Goal: Complete application form

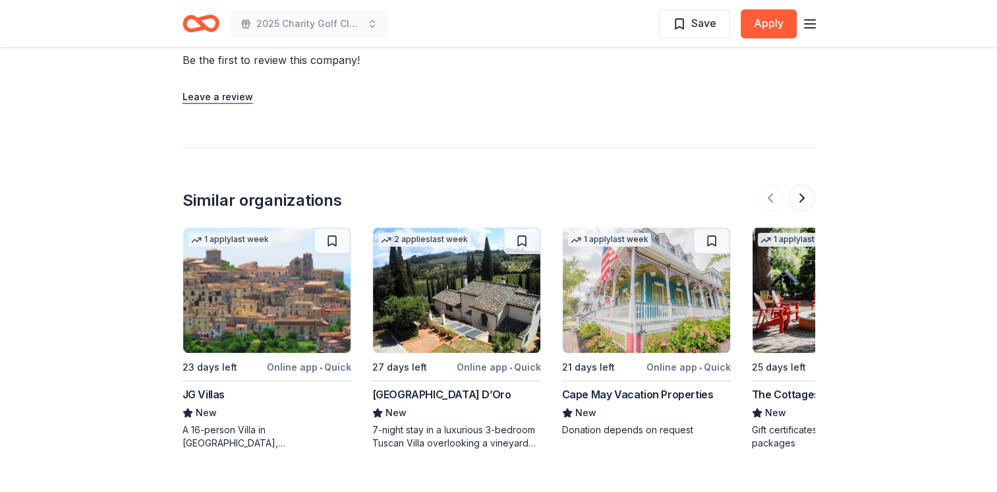
scroll to position [1318, 0]
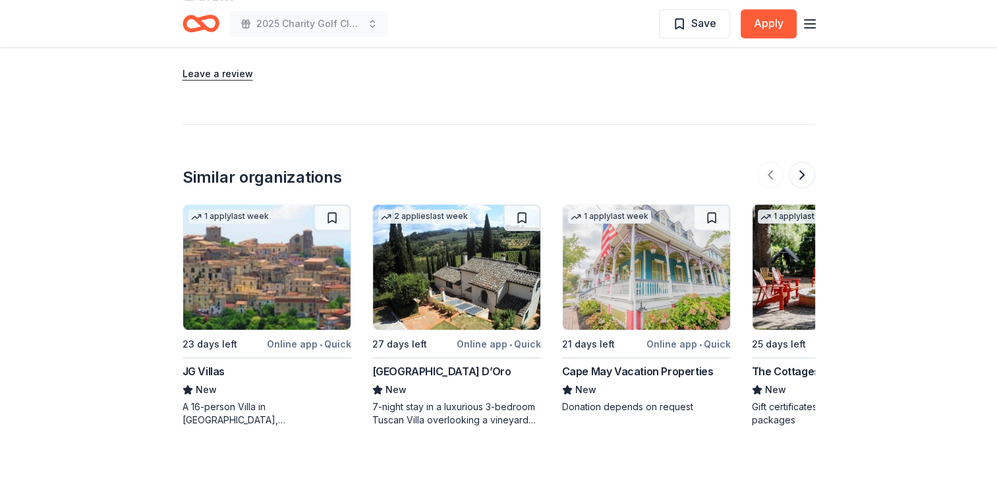
click at [635, 246] on img at bounding box center [646, 266] width 167 height 125
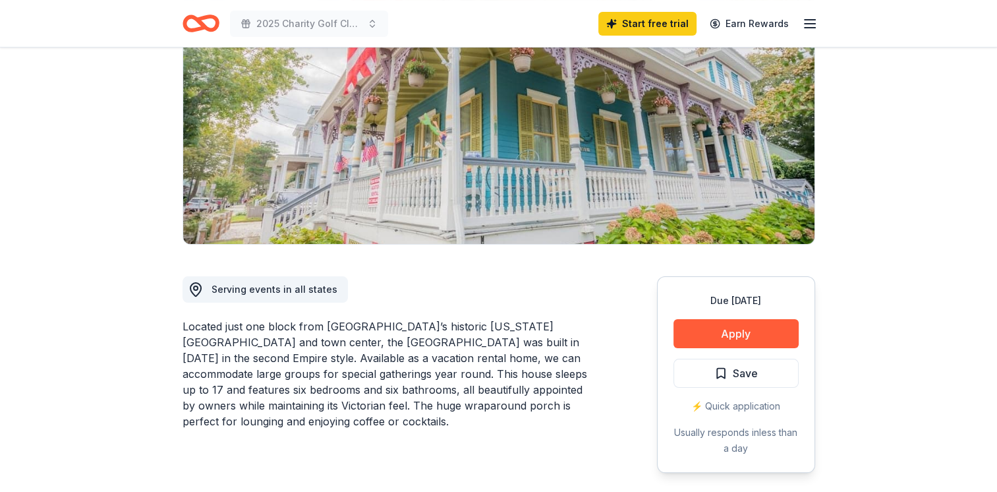
scroll to position [264, 0]
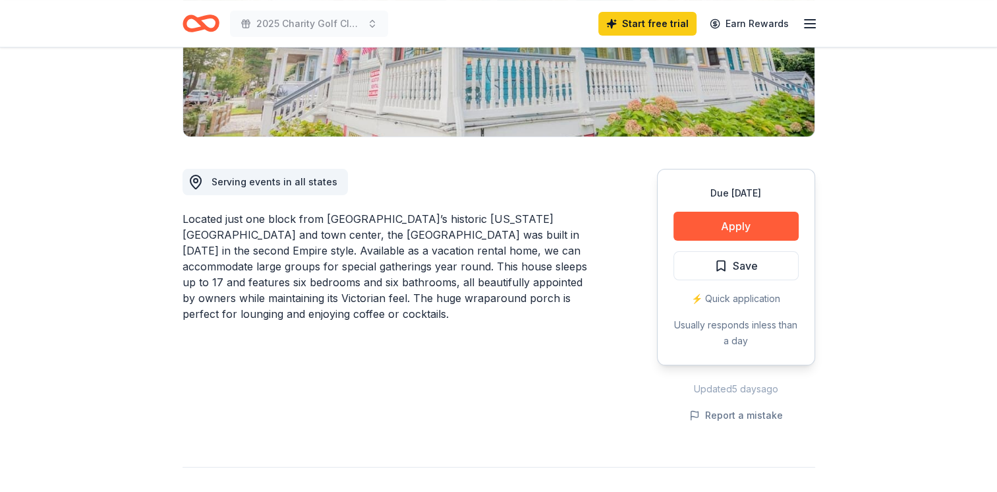
drag, startPoint x: 595, startPoint y: 219, endPoint x: 424, endPoint y: 220, distance: 171.3
click at [435, 220] on div "Serving events in all states Located just one block from Cape May’s historic Wa…" at bounding box center [499, 280] width 633 height 287
click at [326, 216] on div "Located just one block from Cape May’s historic Washington mall and town center…" at bounding box center [388, 266] width 411 height 111
drag, startPoint x: 326, startPoint y: 216, endPoint x: 448, endPoint y: 216, distance: 122.6
click at [448, 216] on div "Located just one block from Cape May’s historic Washington mall and town center…" at bounding box center [388, 266] width 411 height 111
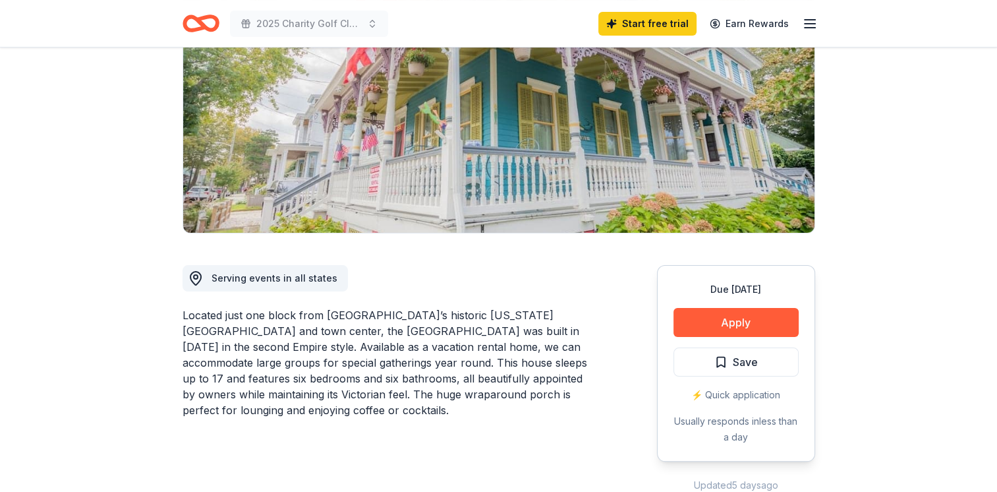
scroll to position [66, 0]
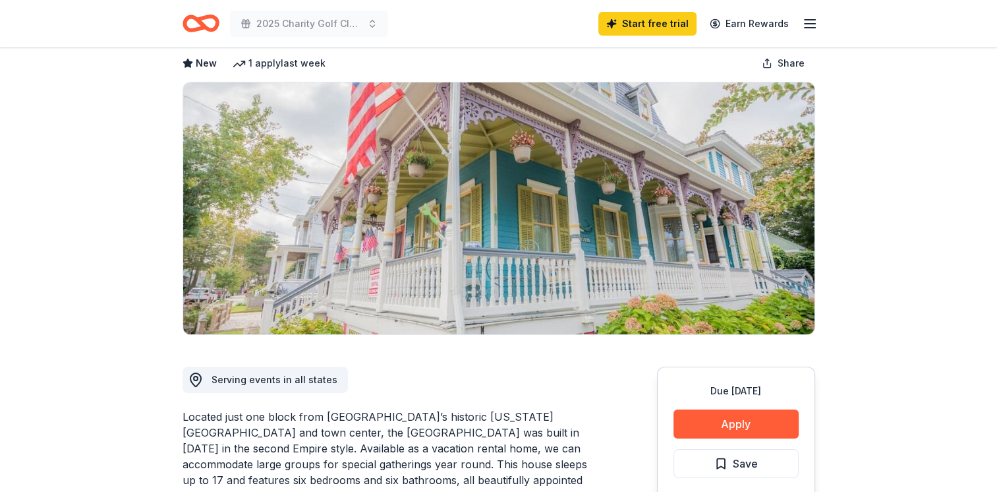
click at [534, 339] on div "Serving events in all states Located just one block from Cape May’s historic Wa…" at bounding box center [388, 478] width 411 height 287
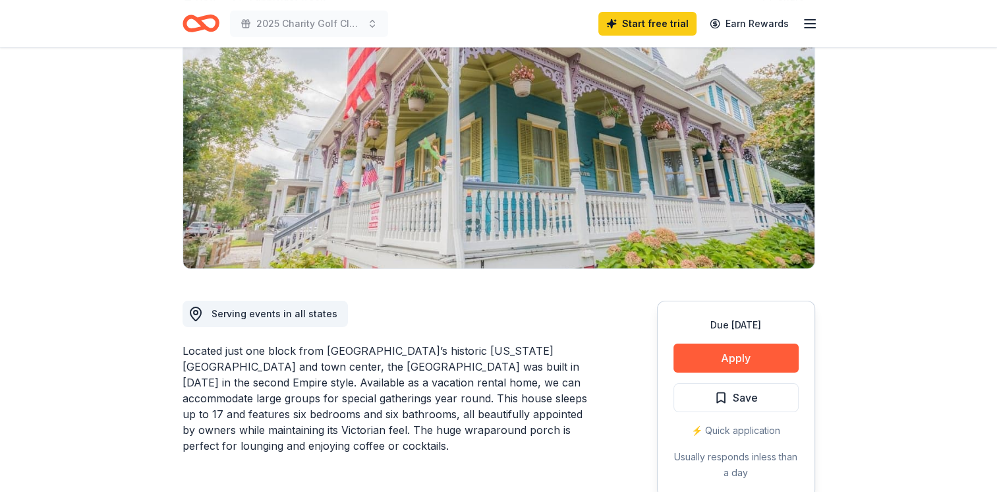
drag, startPoint x: 524, startPoint y: 343, endPoint x: 351, endPoint y: 344, distance: 173.3
click at [365, 338] on div "Serving events in all states Located just one block from Cape May’s historic Wa…" at bounding box center [499, 412] width 633 height 287
drag, startPoint x: 328, startPoint y: 347, endPoint x: 395, endPoint y: 349, distance: 67.2
click at [395, 349] on div "Located just one block from Cape May’s historic Washington mall and town center…" at bounding box center [388, 398] width 411 height 111
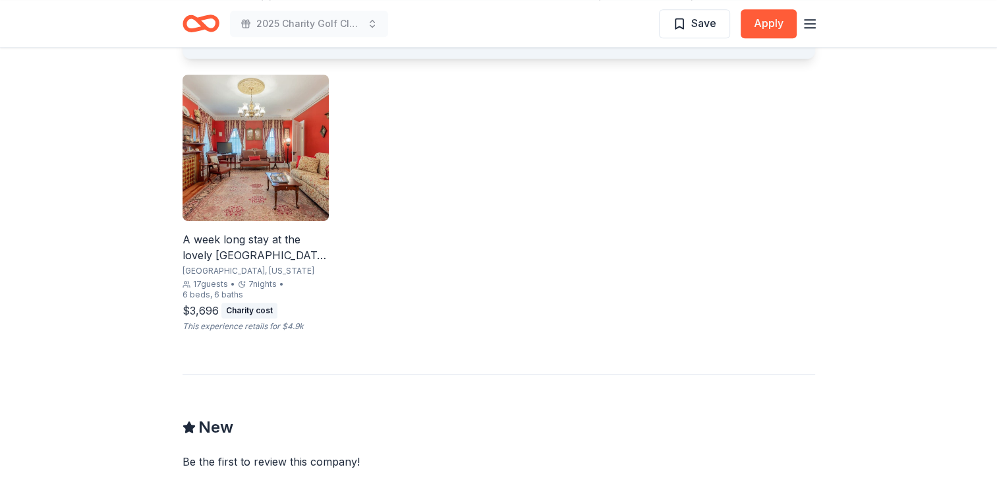
scroll to position [857, 0]
click at [244, 306] on div "Charity cost" at bounding box center [249, 310] width 56 height 16
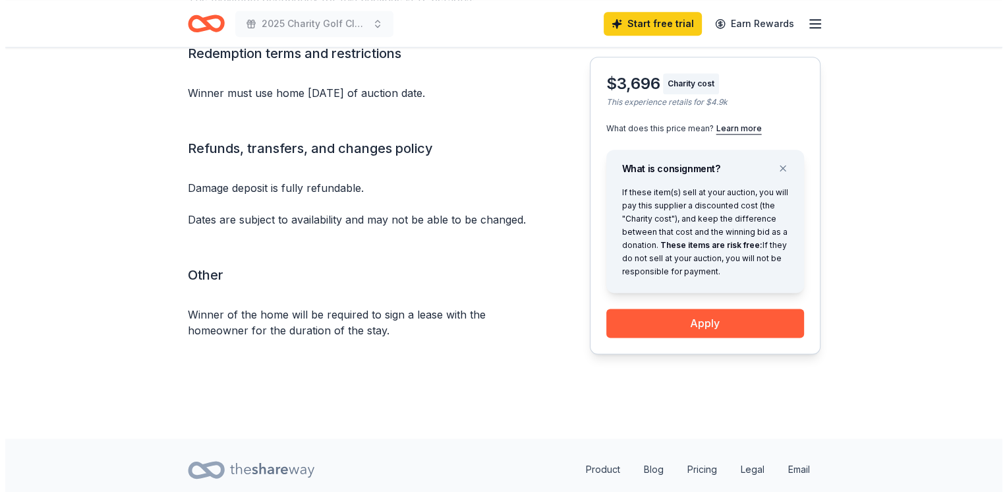
scroll to position [1597, 0]
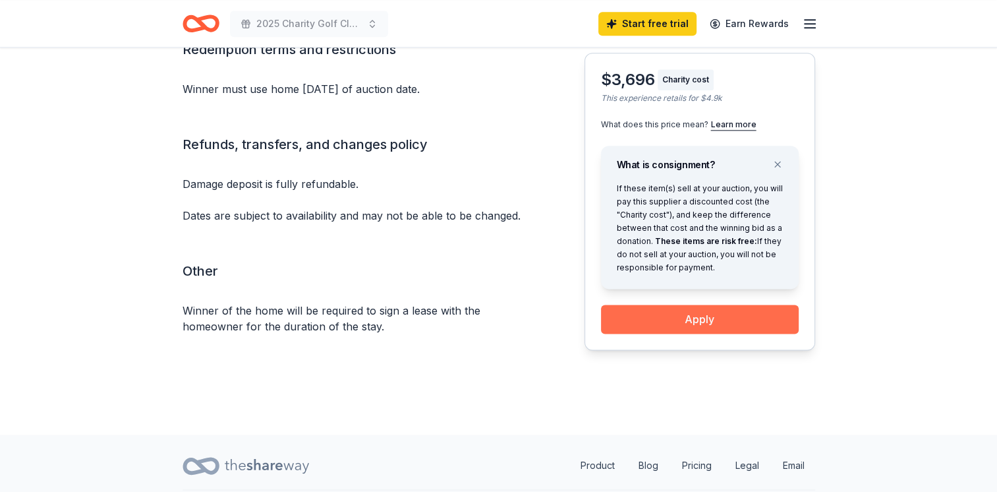
click at [741, 304] on button "Apply" at bounding box center [700, 318] width 198 height 29
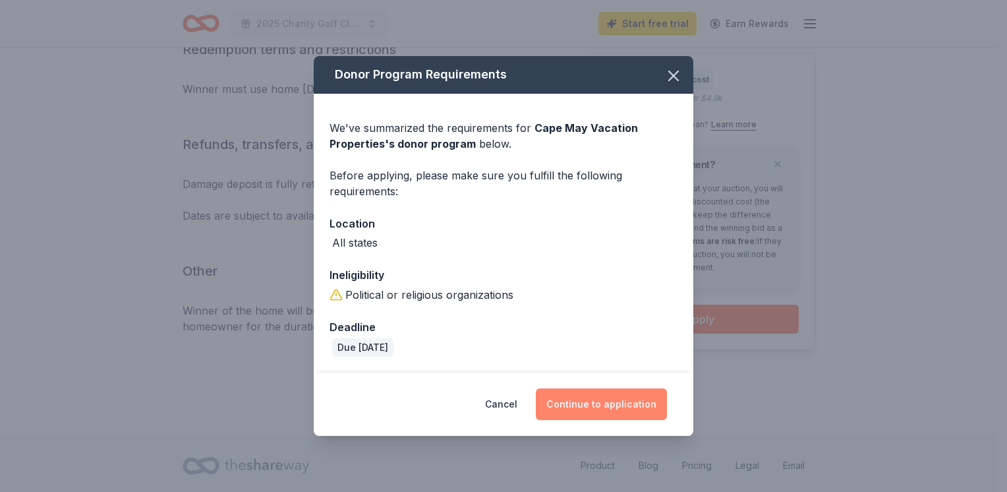
click at [594, 406] on button "Continue to application" at bounding box center [601, 404] width 131 height 32
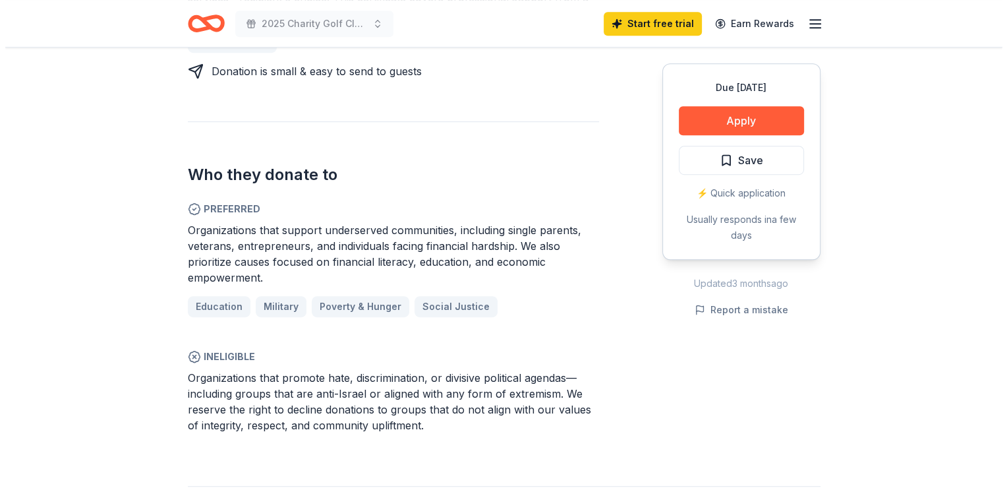
scroll to position [725, 0]
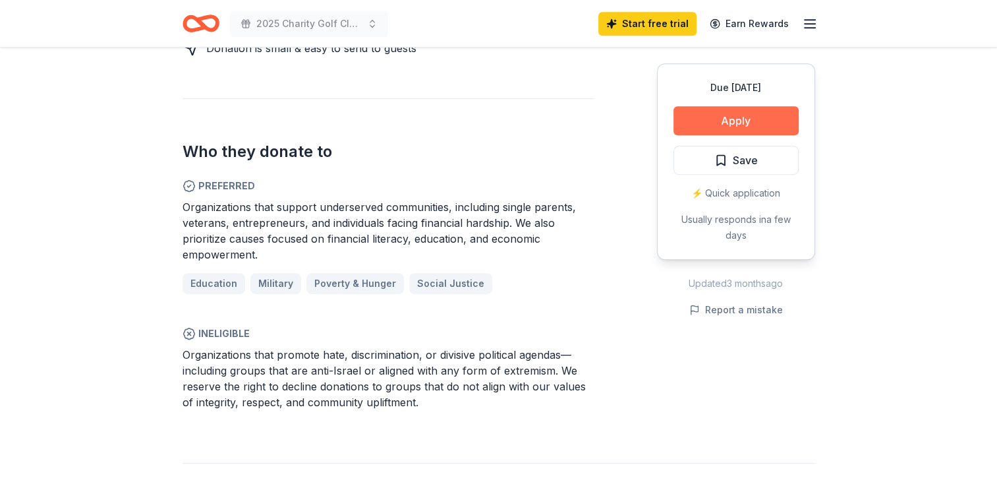
click at [732, 123] on button "Apply" at bounding box center [735, 120] width 125 height 29
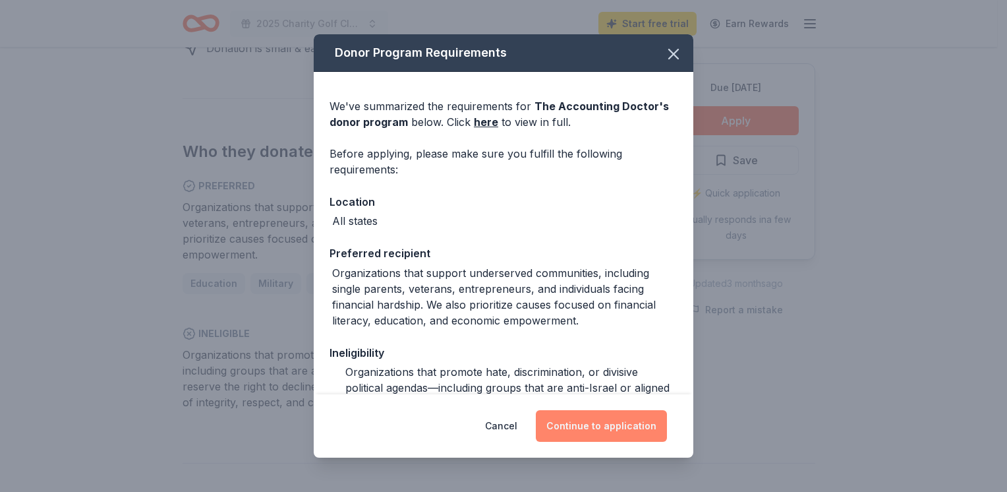
drag, startPoint x: 608, startPoint y: 431, endPoint x: 621, endPoint y: 427, distance: 13.1
click at [609, 431] on button "Continue to application" at bounding box center [601, 426] width 131 height 32
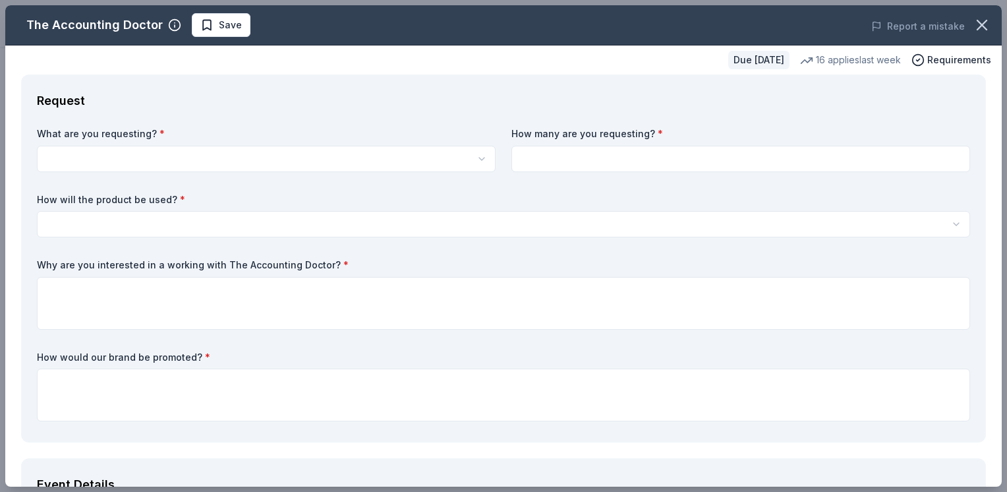
drag, startPoint x: 140, startPoint y: 173, endPoint x: 143, endPoint y: 154, distance: 18.6
click at [142, 167] on div "What are you requesting? * A $1,000 Gift Certificate redeemable for expert tax …" at bounding box center [503, 276] width 933 height 299
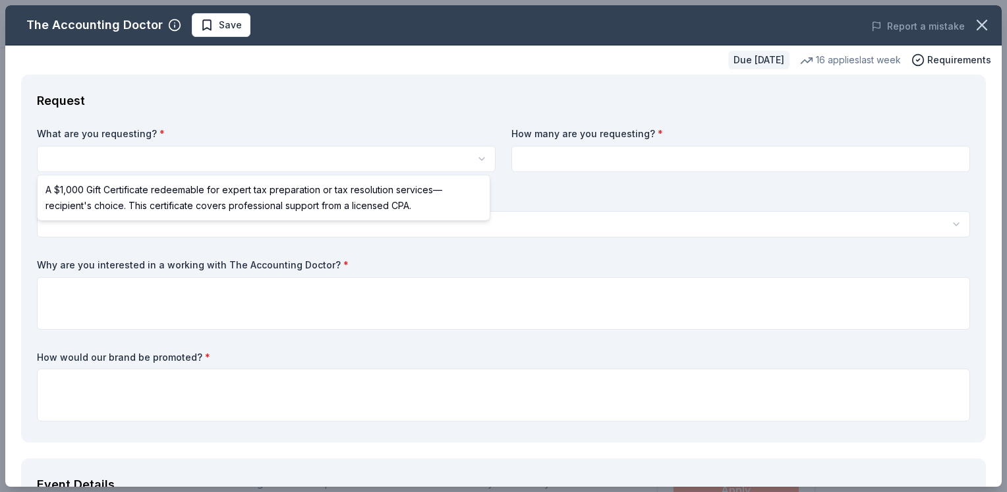
select select "A $1,000 Gift Certificate redeemable for expert tax preparation or tax resoluti…"
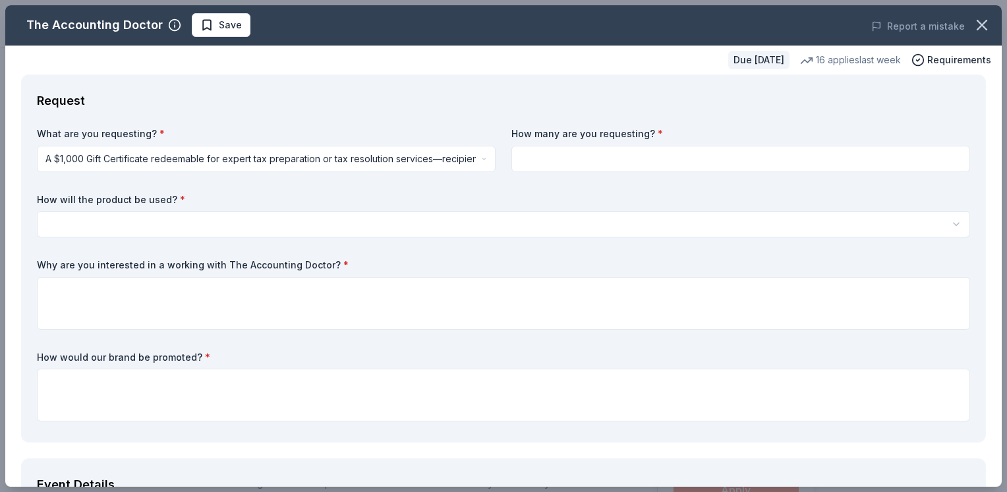
click at [610, 159] on input at bounding box center [740, 159] width 459 height 26
click at [552, 164] on input "11" at bounding box center [740, 159] width 459 height 26
type input "1"
click at [264, 238] on div "What are you requesting? * A $1,000 Gift Certificate redeemable for expert tax …" at bounding box center [503, 276] width 933 height 299
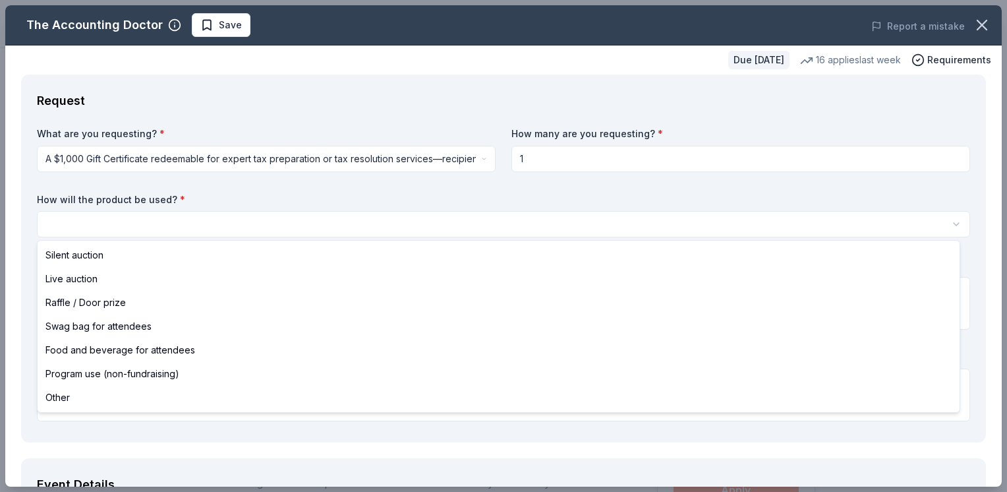
click at [244, 223] on html "2025 Charity Golf Classic Save Apply Due in 21 days Share The Accounting Doctor…" at bounding box center [503, 246] width 1007 height 492
select select "silentAuction"
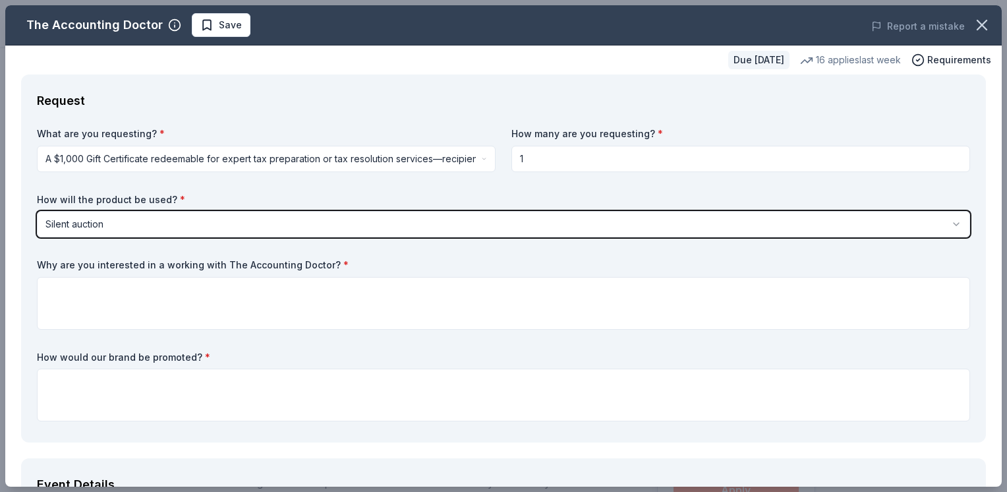
click at [80, 259] on label "Why are you interested in a working with The Accounting Doctor? *" at bounding box center [503, 264] width 933 height 13
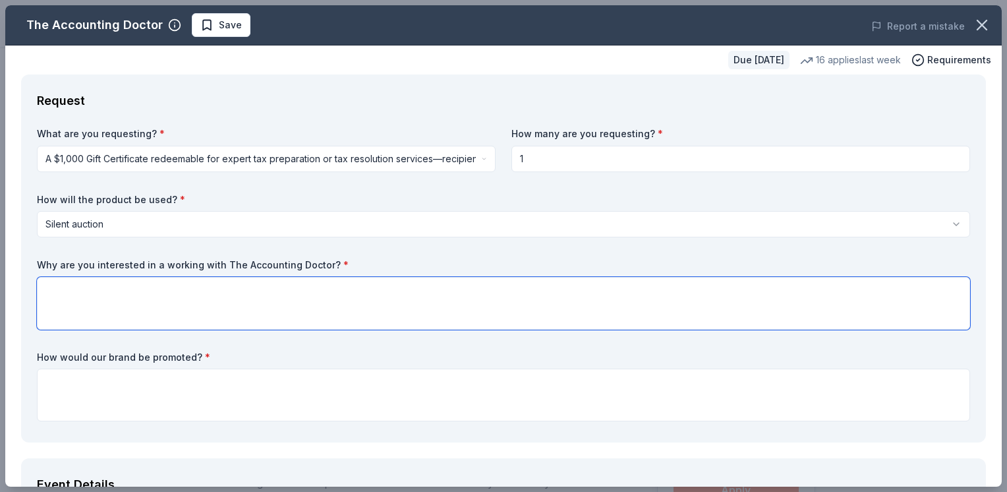
click at [156, 308] on textarea at bounding box center [503, 303] width 933 height 53
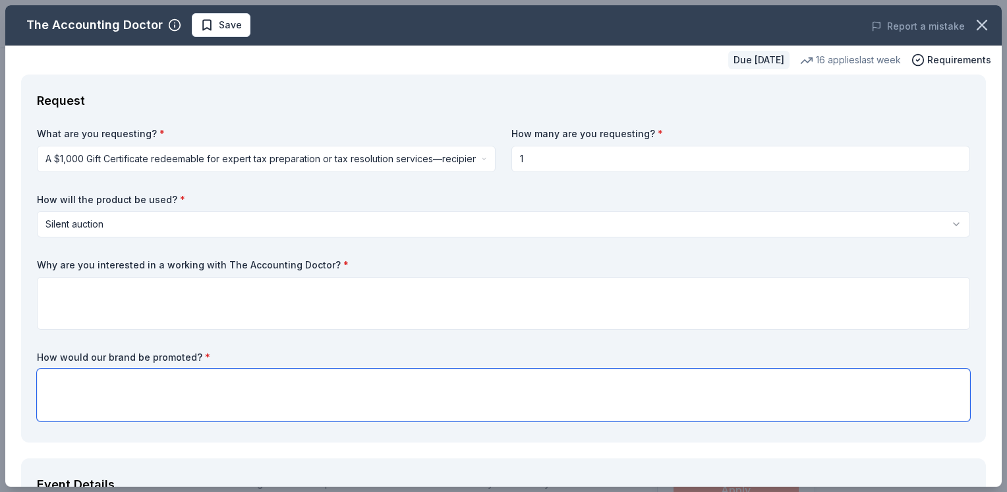
click at [474, 376] on textarea at bounding box center [503, 394] width 933 height 53
type textarea "A"
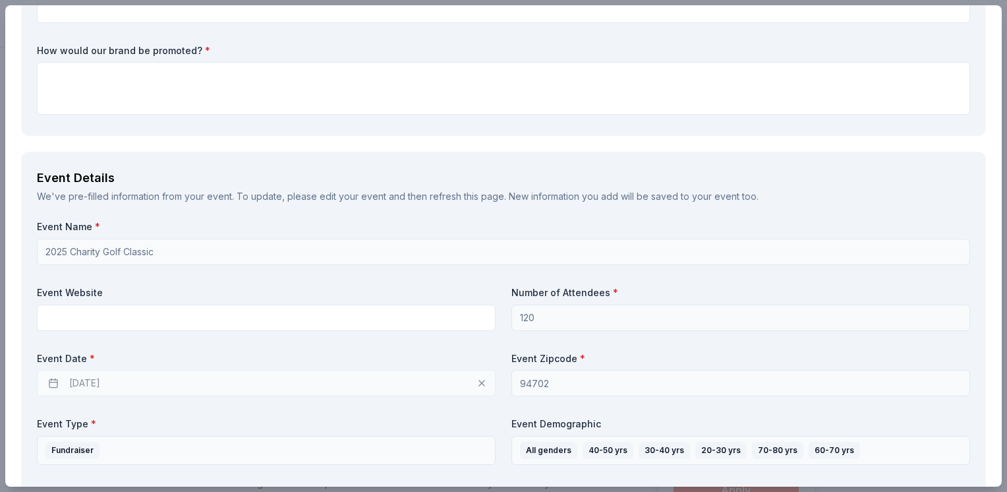
scroll to position [329, 0]
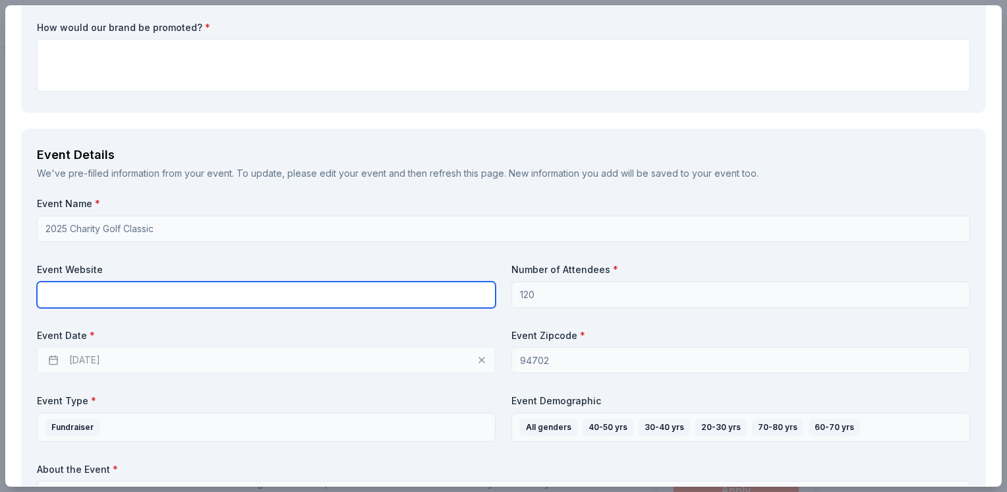
click at [160, 299] on input "text" at bounding box center [266, 294] width 459 height 26
paste input "https://www.classy.org/event/swing-for-success-bya-charity-golf-fundraiser/e716…"
type input "https://www.classy.org/event/swing-for-success-bya-charity-golf-fundraiser/e716…"
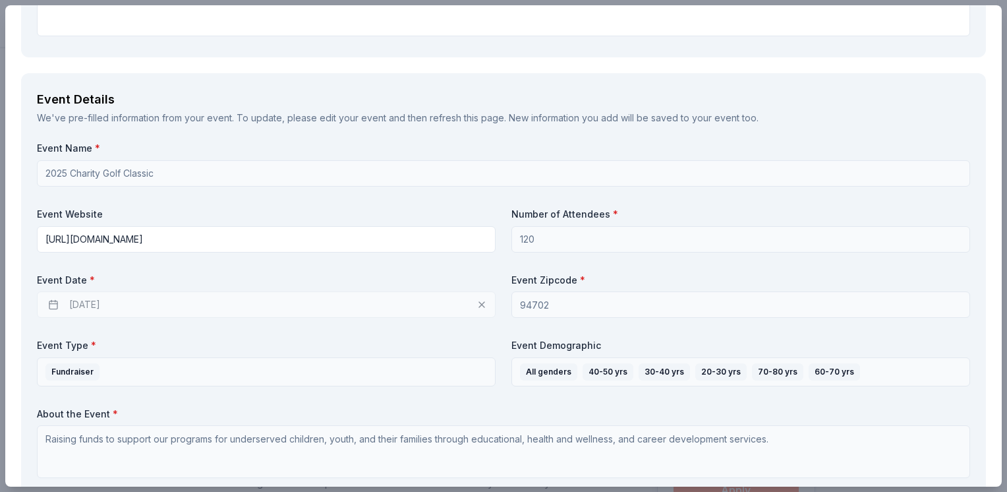
scroll to position [461, 0]
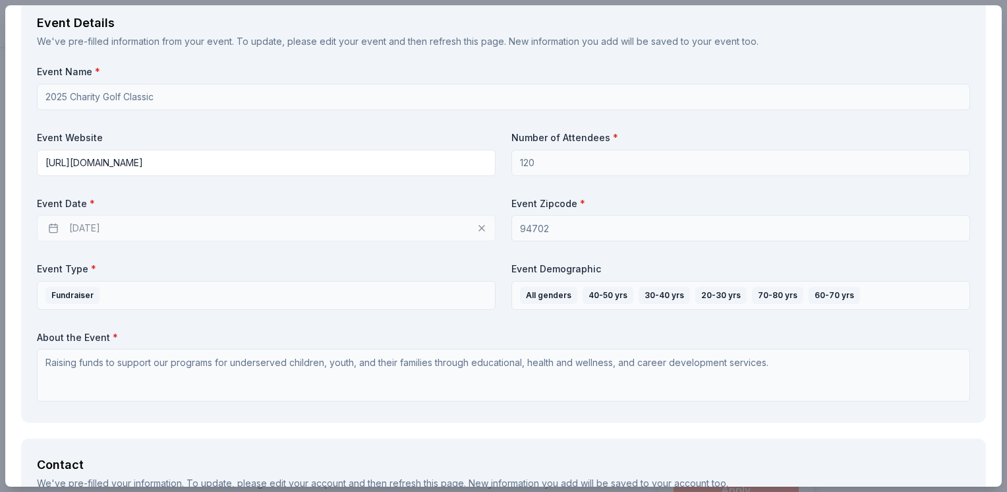
click at [185, 235] on div "11/02/2025" at bounding box center [266, 228] width 459 height 26
drag, startPoint x: 53, startPoint y: 228, endPoint x: 87, endPoint y: 249, distance: 39.7
click at [55, 228] on div "11/02/2025" at bounding box center [266, 228] width 459 height 26
click at [478, 226] on div "11/02/2025" at bounding box center [266, 228] width 459 height 26
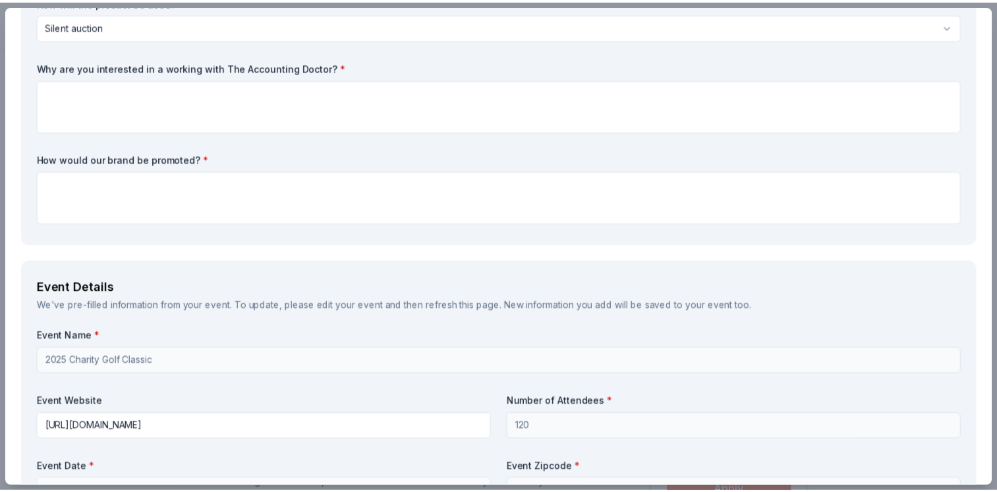
scroll to position [0, 0]
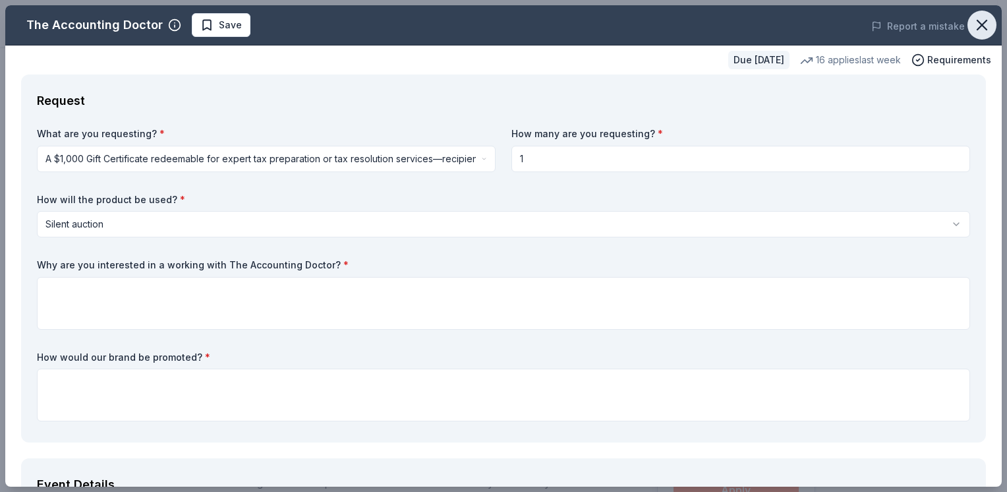
click at [975, 36] on button "button" at bounding box center [981, 25] width 29 height 29
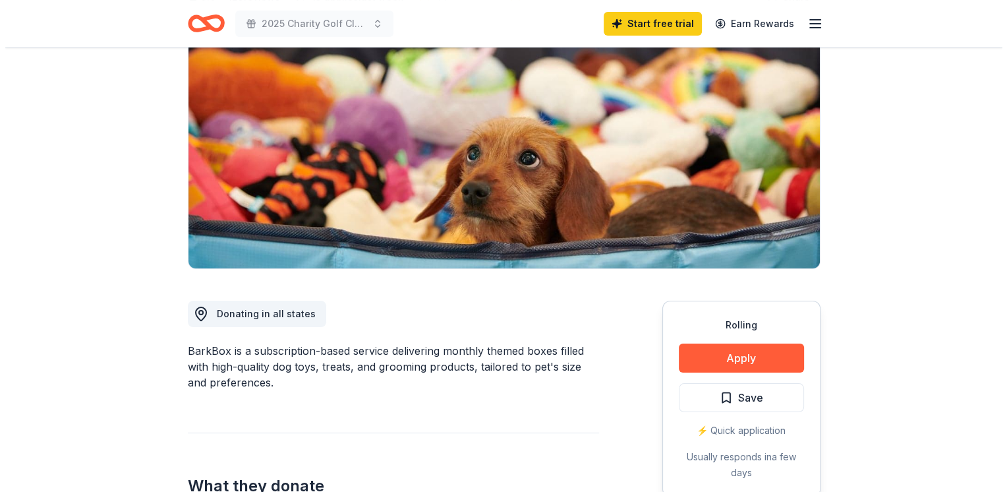
scroll to position [264, 0]
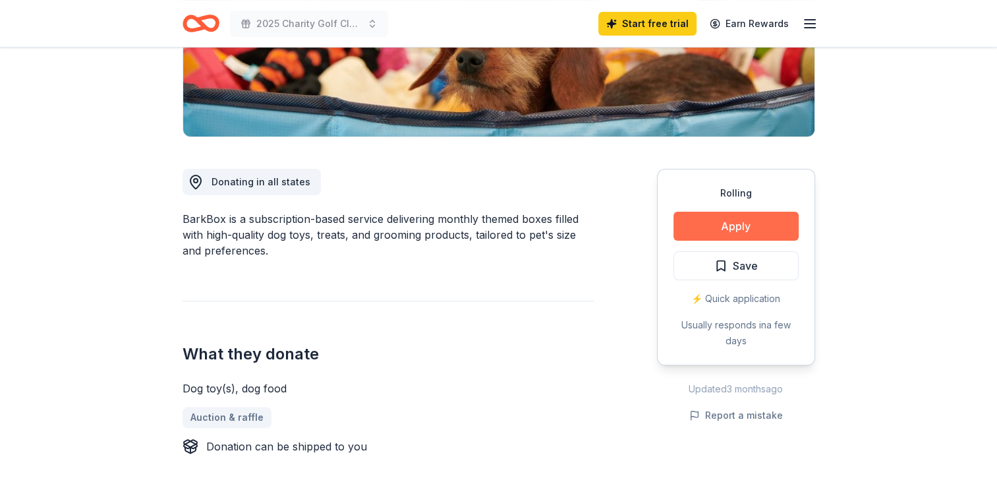
click at [752, 234] on button "Apply" at bounding box center [735, 226] width 125 height 29
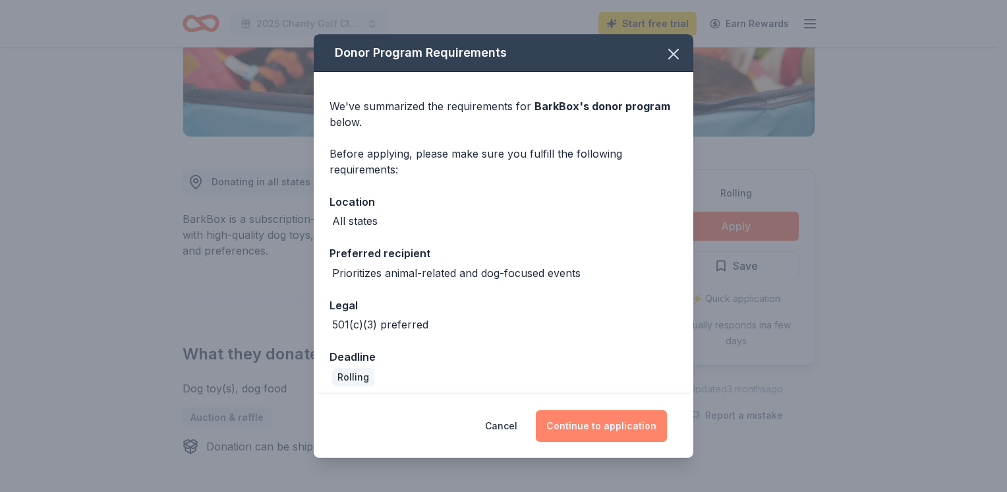
click at [622, 436] on button "Continue to application" at bounding box center [601, 426] width 131 height 32
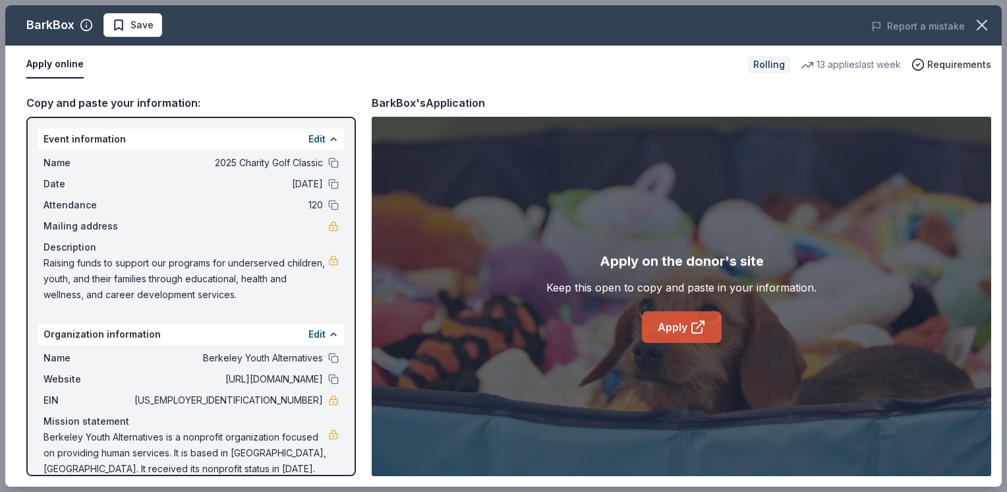
click at [687, 324] on link "Apply" at bounding box center [682, 327] width 80 height 32
